Goal: Find specific page/section: Find specific page/section

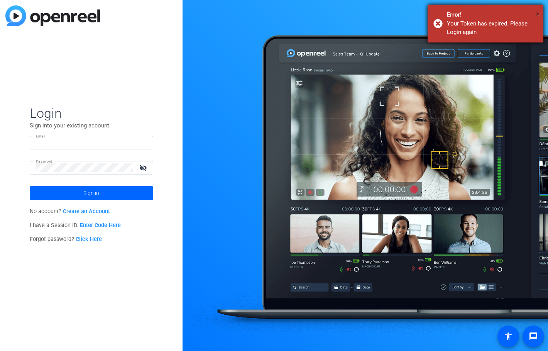
type input "[PERSON_NAME][EMAIL_ADDRESS][PERSON_NAME][DOMAIN_NAME]"
click at [539, 12] on span "×" at bounding box center [538, 13] width 4 height 9
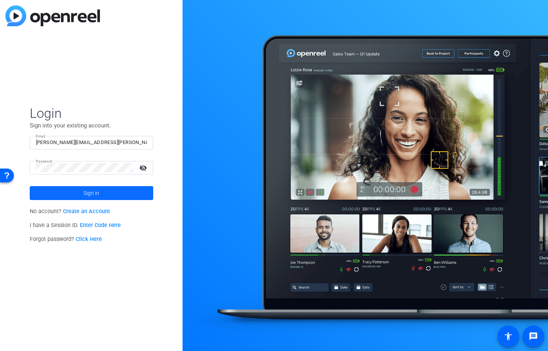
click at [93, 193] on span "Sign in" at bounding box center [91, 192] width 16 height 19
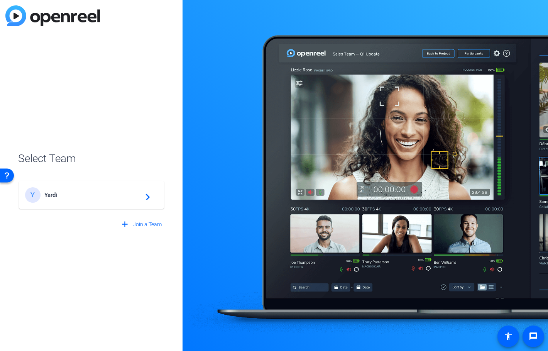
click at [93, 193] on span "Yardi" at bounding box center [92, 194] width 96 height 7
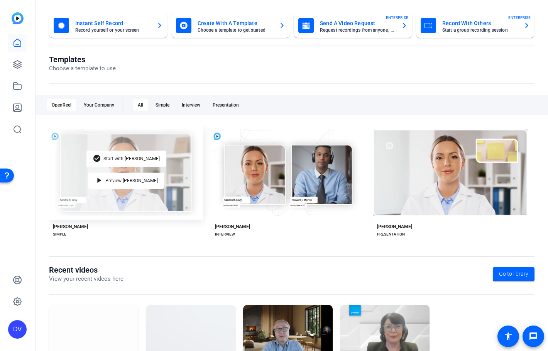
scroll to position [92, 0]
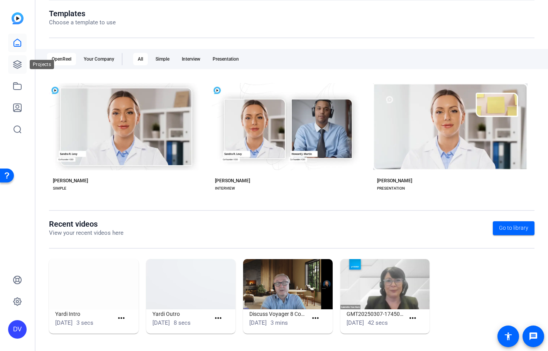
click at [13, 65] on icon at bounding box center [17, 64] width 9 height 9
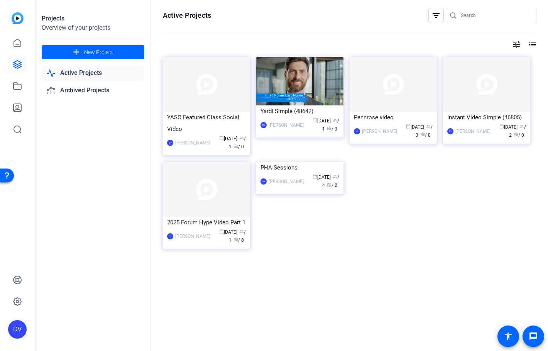
click at [101, 76] on link "Active Projects" at bounding box center [93, 73] width 103 height 16
click at [98, 75] on link "Active Projects" at bounding box center [93, 73] width 103 height 16
click at [206, 120] on div "YASC Featured Class Social Video" at bounding box center [206, 122] width 79 height 23
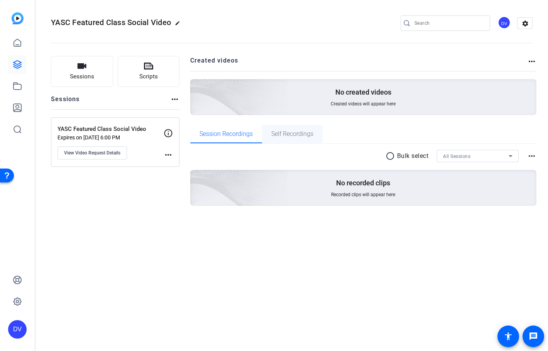
click at [311, 135] on span "Self Recordings" at bounding box center [292, 134] width 42 height 6
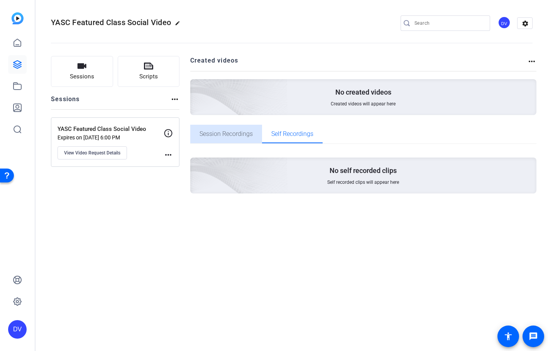
click at [232, 137] on span "Session Recordings" at bounding box center [225, 134] width 53 height 6
